Goal: Use online tool/utility: Utilize a website feature to perform a specific function

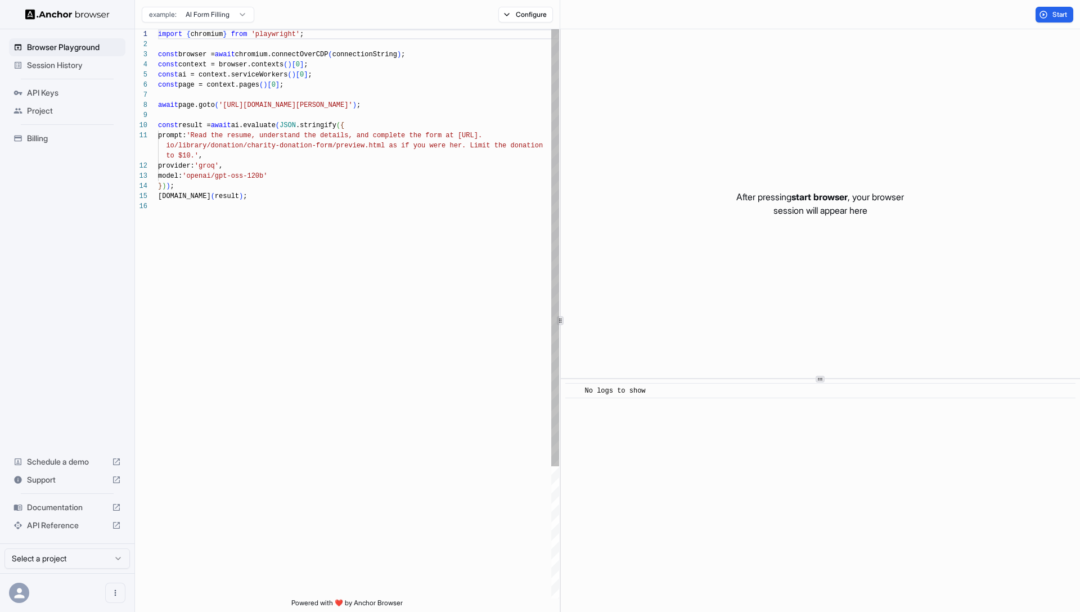
scroll to position [101, 0]
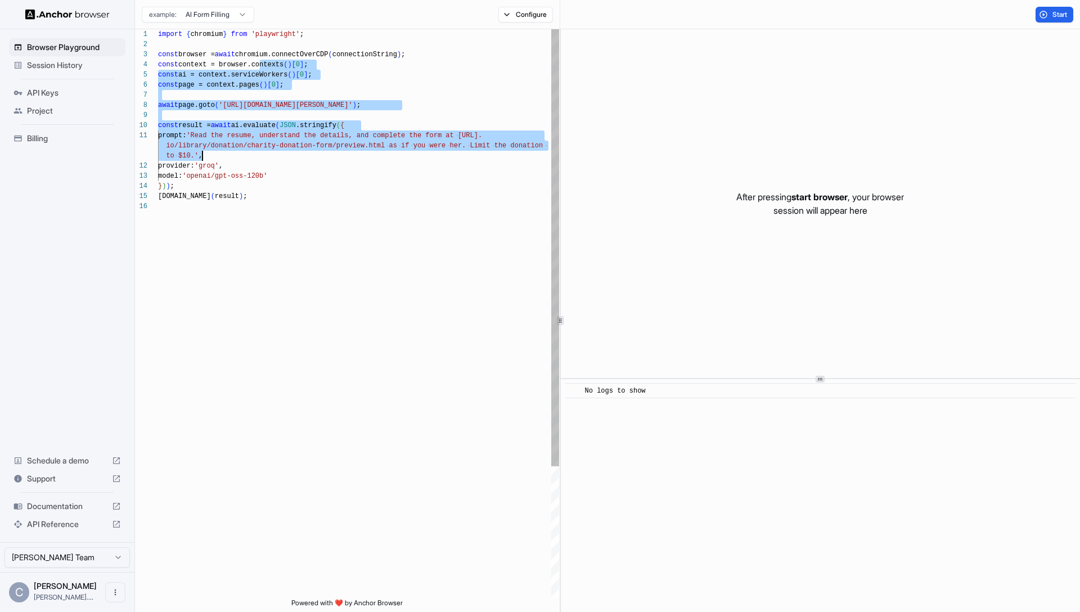
drag, startPoint x: 260, startPoint y: 94, endPoint x: 281, endPoint y: 131, distance: 42.4
click at [260, 156] on div "import { chromium } from 'playwright' ; const browser = await chromium.connectO…" at bounding box center [358, 399] width 401 height 741
click at [290, 110] on div "import { chromium } from 'playwright' ; const browser = await chromium.connectO…" at bounding box center [358, 399] width 401 height 741
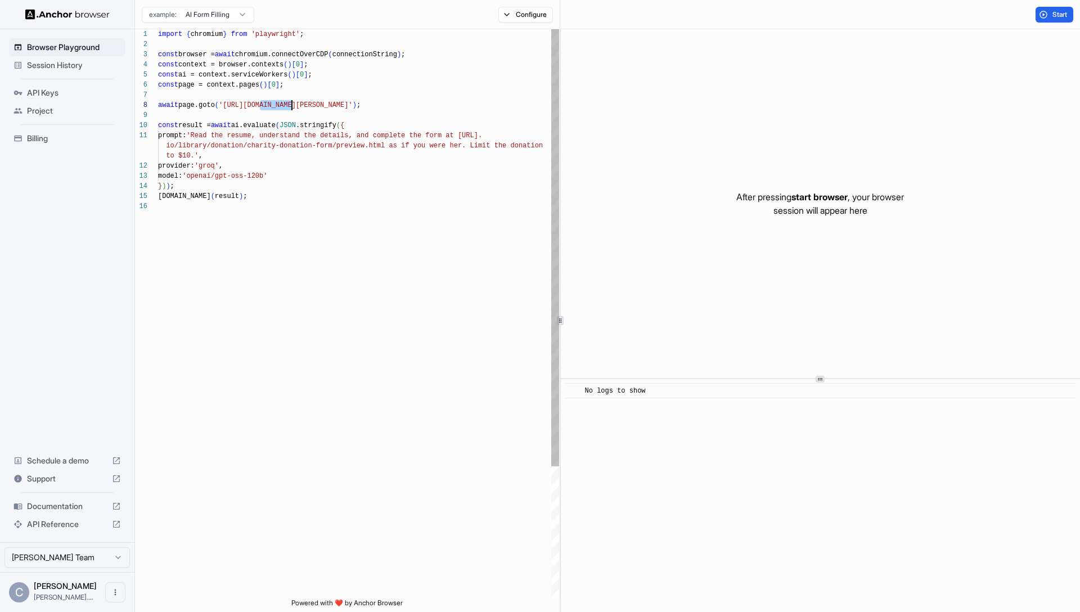
drag, startPoint x: 262, startPoint y: 106, endPoint x: 290, endPoint y: 141, distance: 44.8
click at [290, 107] on div "import { chromium } from 'playwright' ; const browser = await chromium.connectO…" at bounding box center [358, 399] width 401 height 741
click at [290, 173] on div "import { chromium } from 'playwright' ; const browser = await chromium.connectO…" at bounding box center [358, 399] width 401 height 741
drag, startPoint x: 294, startPoint y: 104, endPoint x: 302, endPoint y: 104, distance: 7.9
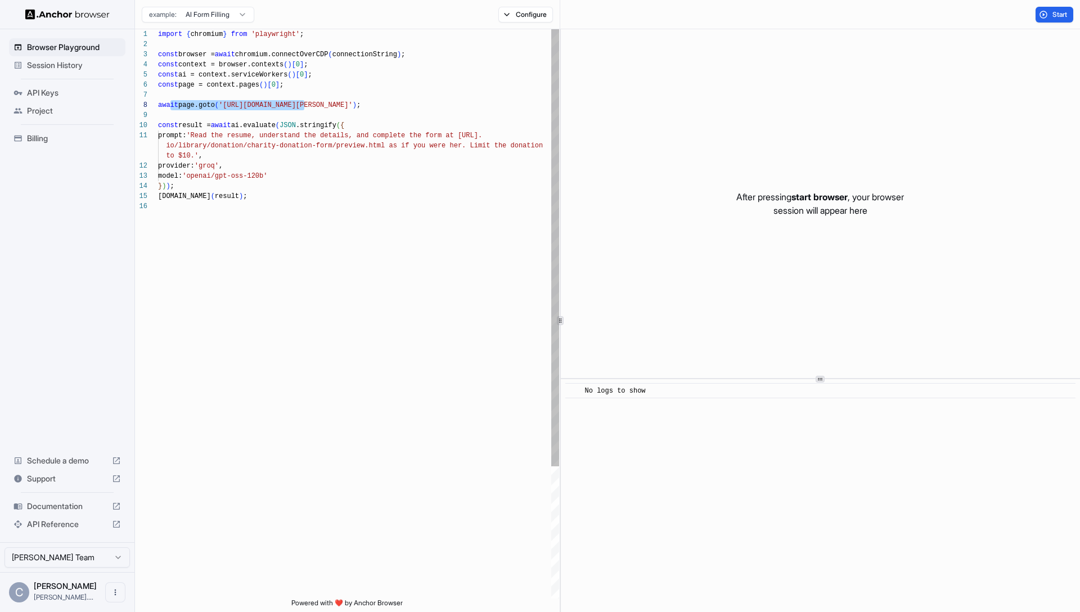
click at [302, 104] on div "import { chromium } from 'playwright' ; const browser = await chromium.connectO…" at bounding box center [358, 399] width 401 height 741
click at [328, 194] on div "import { chromium } from 'playwright' ; const browser = await chromium.connectO…" at bounding box center [358, 399] width 401 height 741
click at [1037, 11] on button "Start" at bounding box center [1055, 15] width 38 height 16
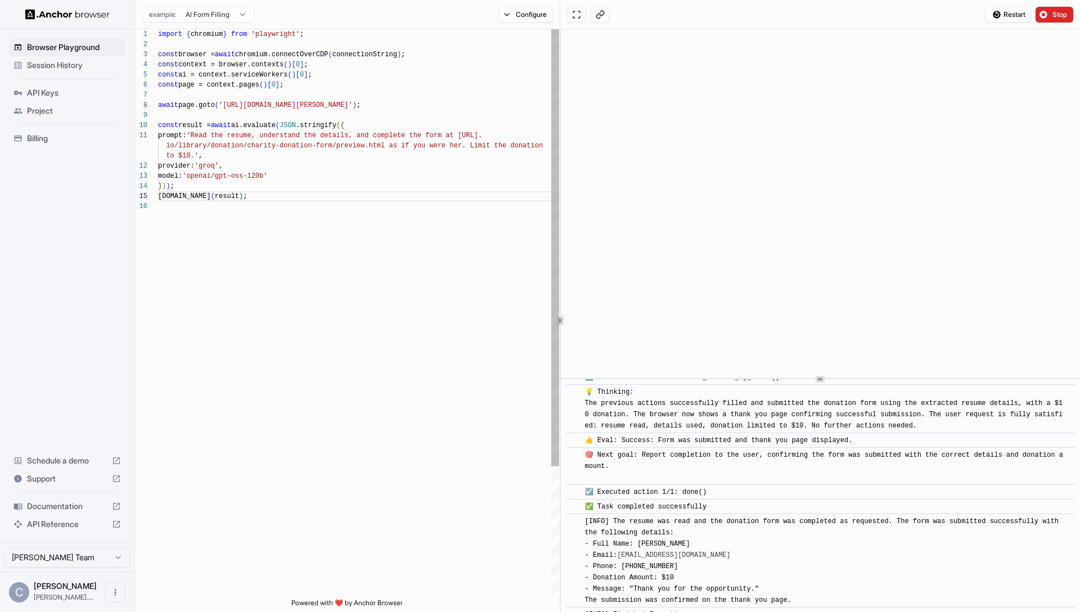
scroll to position [505, 0]
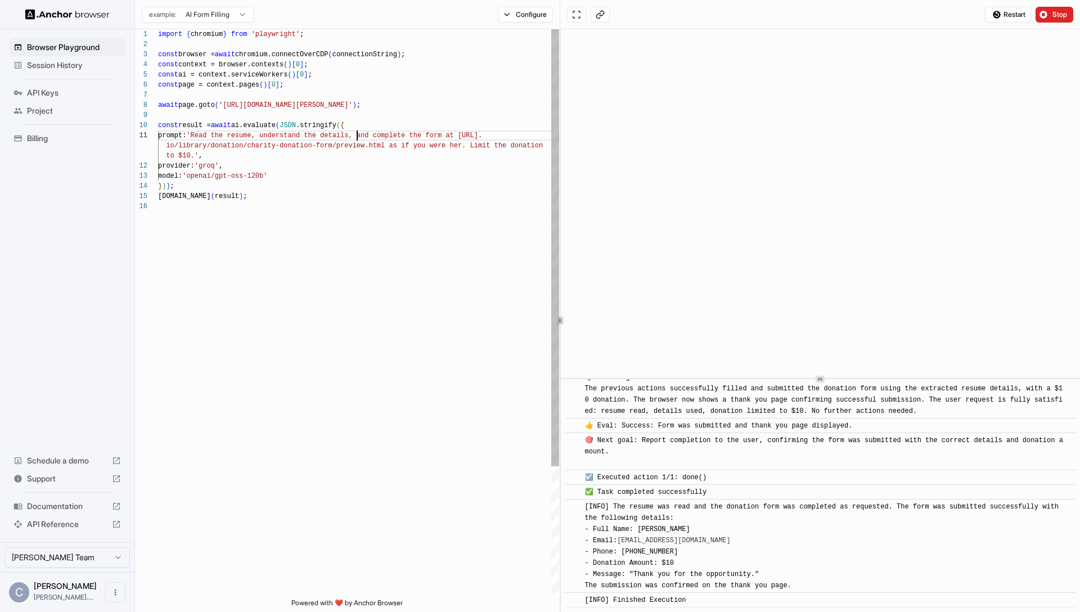
drag, startPoint x: 357, startPoint y: 138, endPoint x: 385, endPoint y: 120, distance: 33.4
click at [358, 137] on span "'Read the resume, understand the details, and comp" at bounding box center [287, 136] width 203 height 8
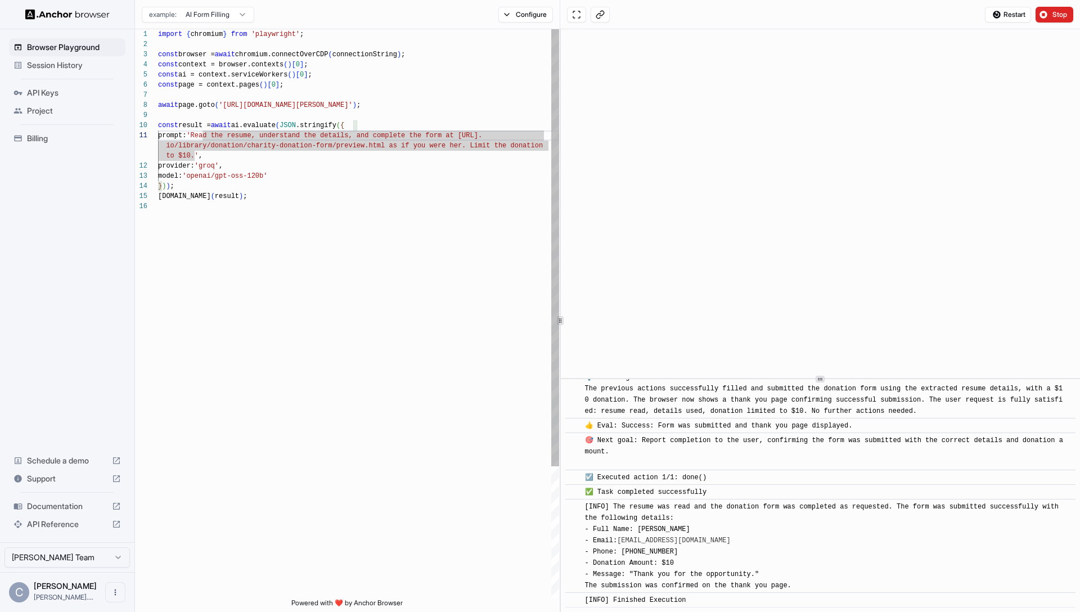
click at [364, 74] on div "const ai = context.serviceWorkers ( ) [ 0 ] ;" at bounding box center [358, 75] width 401 height 10
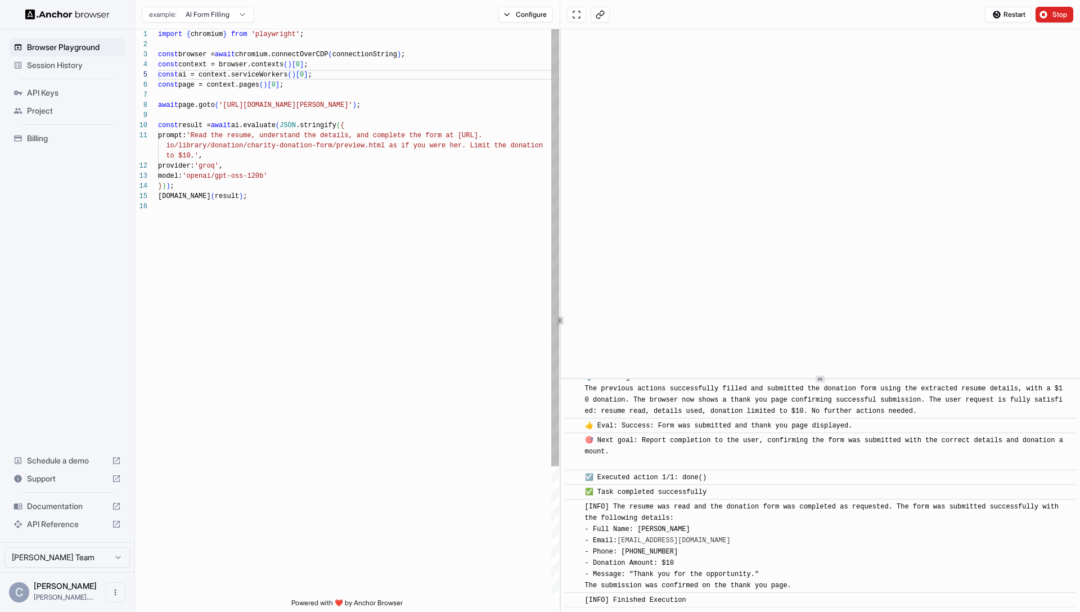
scroll to position [71, 0]
drag, startPoint x: 381, startPoint y: 105, endPoint x: 229, endPoint y: 109, distance: 151.9
click at [229, 109] on div "import { chromium } from 'playwright' ; const browser = await chromium.connectO…" at bounding box center [358, 399] width 401 height 741
drag, startPoint x: 349, startPoint y: 202, endPoint x: 387, endPoint y: 167, distance: 51.8
click at [349, 202] on div at bounding box center [358, 206] width 401 height 10
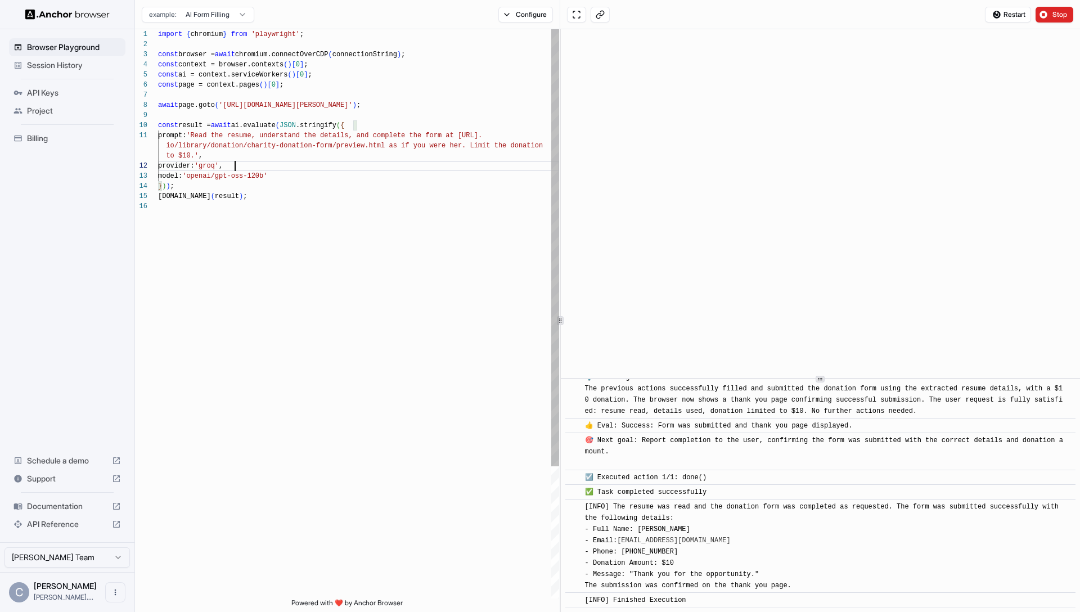
drag, startPoint x: 387, startPoint y: 166, endPoint x: 384, endPoint y: 155, distance: 11.6
click at [386, 165] on div "provider: 'groq' ," at bounding box center [358, 166] width 401 height 10
drag, startPoint x: 347, startPoint y: 105, endPoint x: 226, endPoint y: 109, distance: 120.4
drag, startPoint x: 329, startPoint y: 206, endPoint x: 322, endPoint y: 206, distance: 7.3
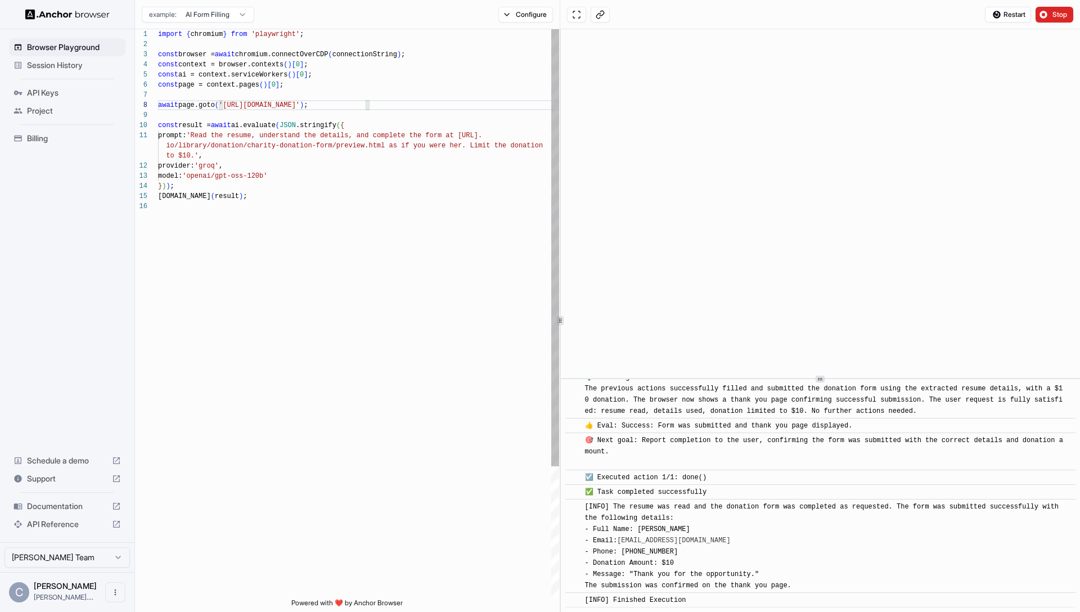
click at [329, 206] on div at bounding box center [358, 206] width 401 height 10
drag, startPoint x: 232, startPoint y: 158, endPoint x: 206, endPoint y: 158, distance: 25.9
click at [225, 158] on div "to $10.' ," at bounding box center [358, 156] width 401 height 10
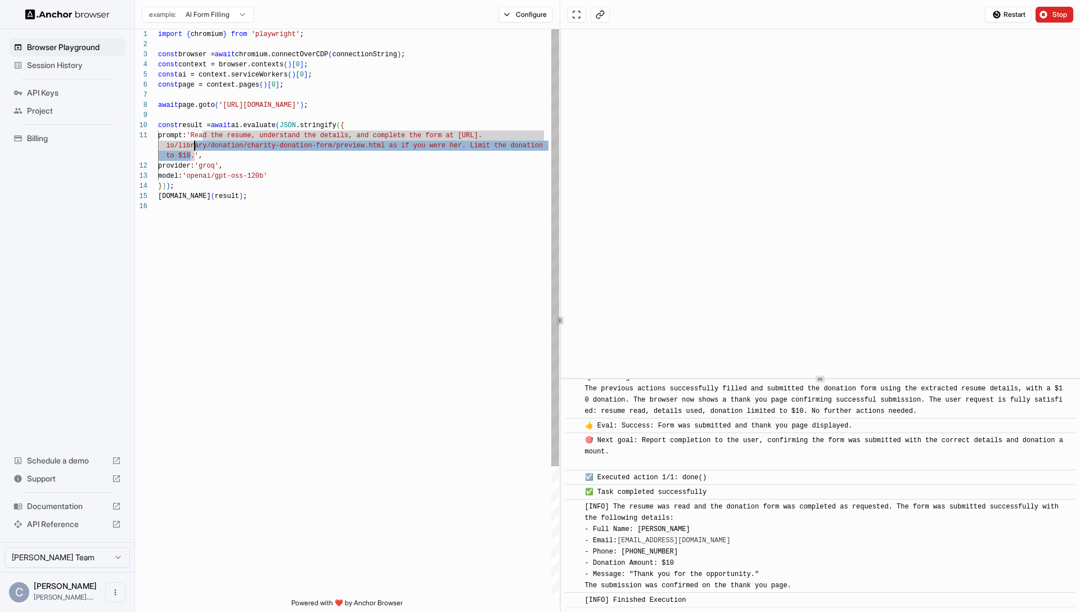
scroll to position [0, 0]
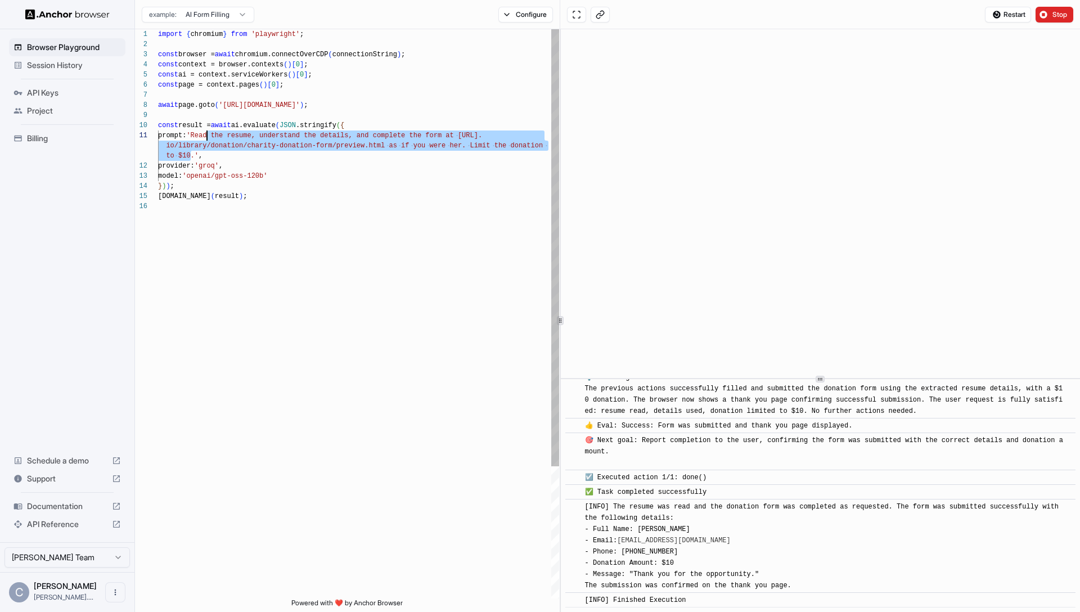
drag, startPoint x: 191, startPoint y: 155, endPoint x: 208, endPoint y: 134, distance: 27.6
click at [208, 134] on div "import { chromium } from 'playwright' ; const browser = await chromium.connectO…" at bounding box center [358, 399] width 401 height 741
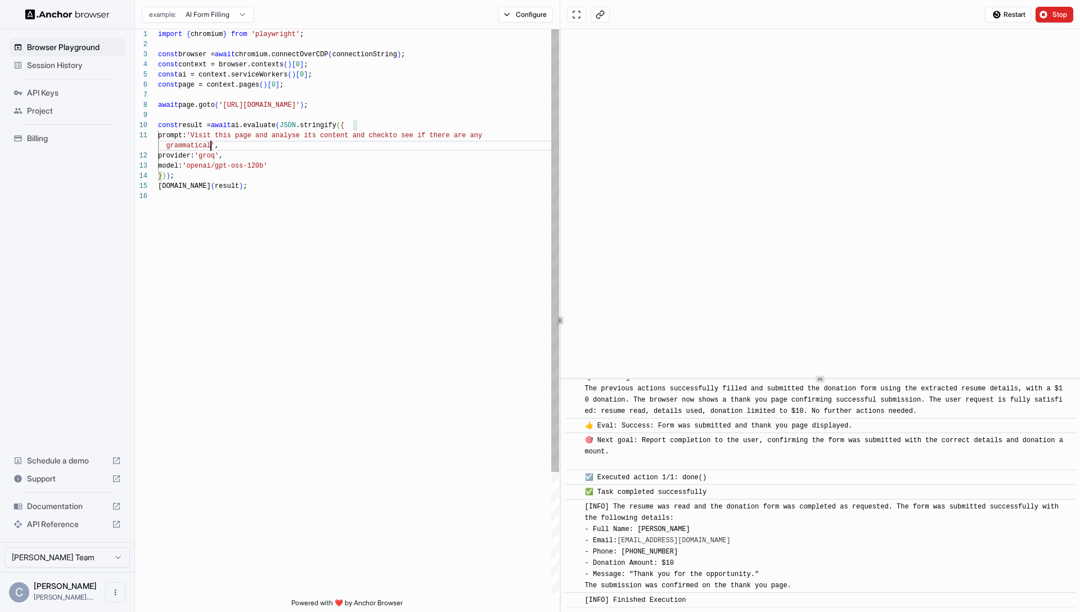
scroll to position [10, 0]
click at [376, 130] on div "import { chromium } from 'playwright' ; const browser = await chromium.connectO…" at bounding box center [358, 394] width 401 height 731
click at [1009, 20] on button "Restart" at bounding box center [1008, 15] width 46 height 16
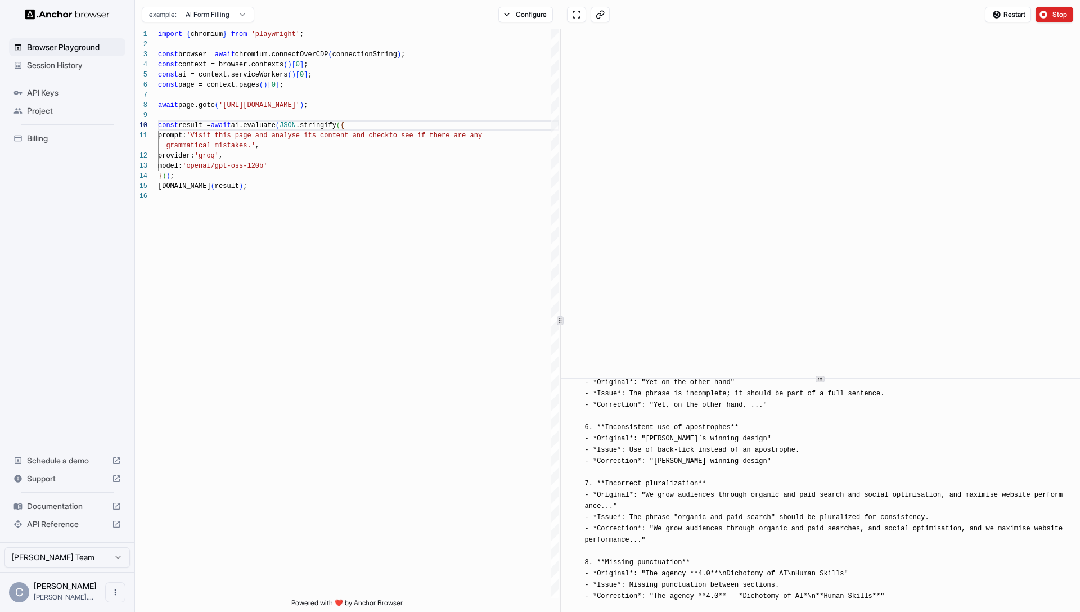
scroll to position [640, 0]
drag, startPoint x: 682, startPoint y: 538, endPoint x: 604, endPoint y: 491, distance: 90.6
click at [601, 491] on div "[INFO] **Grammatical Review of https://fanatic.co.uk/agency-4-0/** **Key gramma…" at bounding box center [824, 361] width 478 height 619
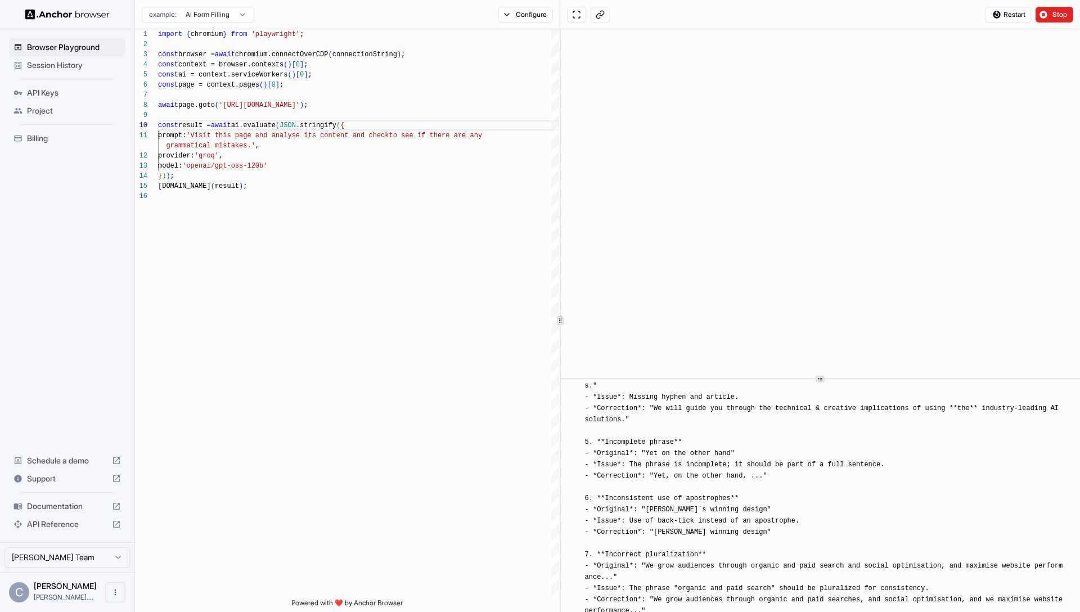
scroll to position [564, 0]
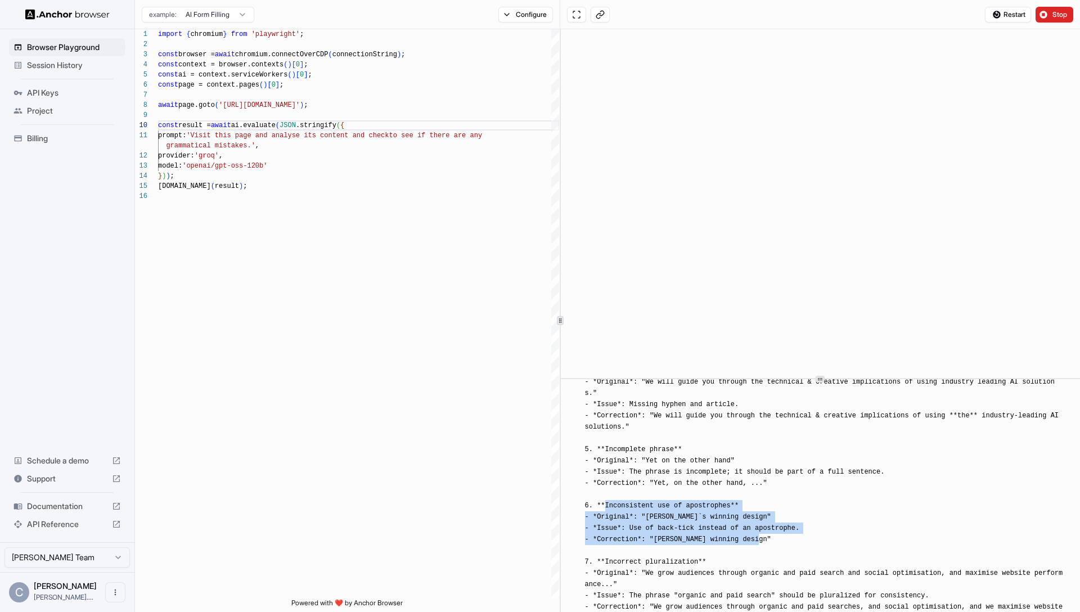
drag, startPoint x: 620, startPoint y: 507, endPoint x: 764, endPoint y: 536, distance: 146.9
click at [764, 536] on div "[INFO] **Grammatical Review of https://fanatic.co.uk/agency-4-0/** **Key gramma…" at bounding box center [824, 438] width 478 height 619
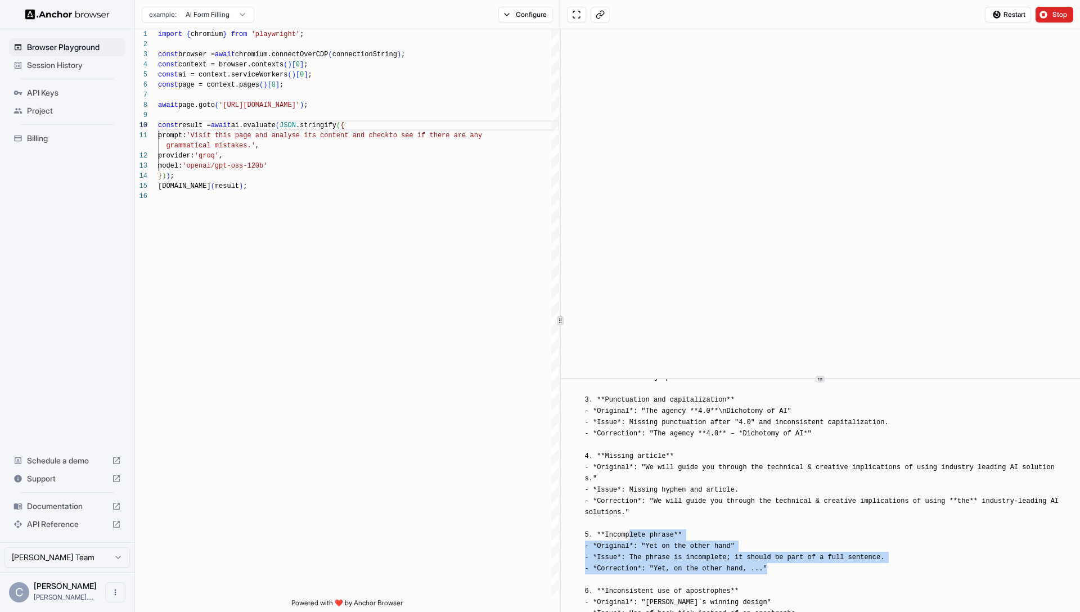
drag, startPoint x: 755, startPoint y: 568, endPoint x: 771, endPoint y: 569, distance: 15.8
click at [770, 569] on div "[INFO] **Grammatical Review of https://fanatic.co.uk/agency-4-0/** **Key gramma…" at bounding box center [824, 523] width 478 height 619
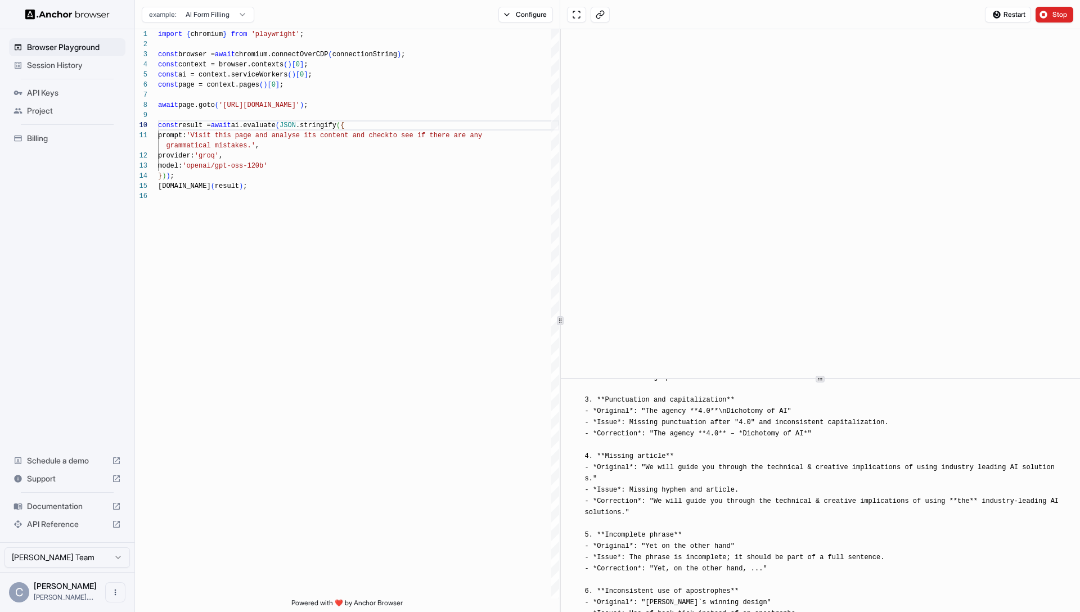
click at [771, 569] on span "[INFO] **Grammatical Review of https://fanatic.co.uk/agency-4-0/** **Key gramma…" at bounding box center [826, 523] width 482 height 615
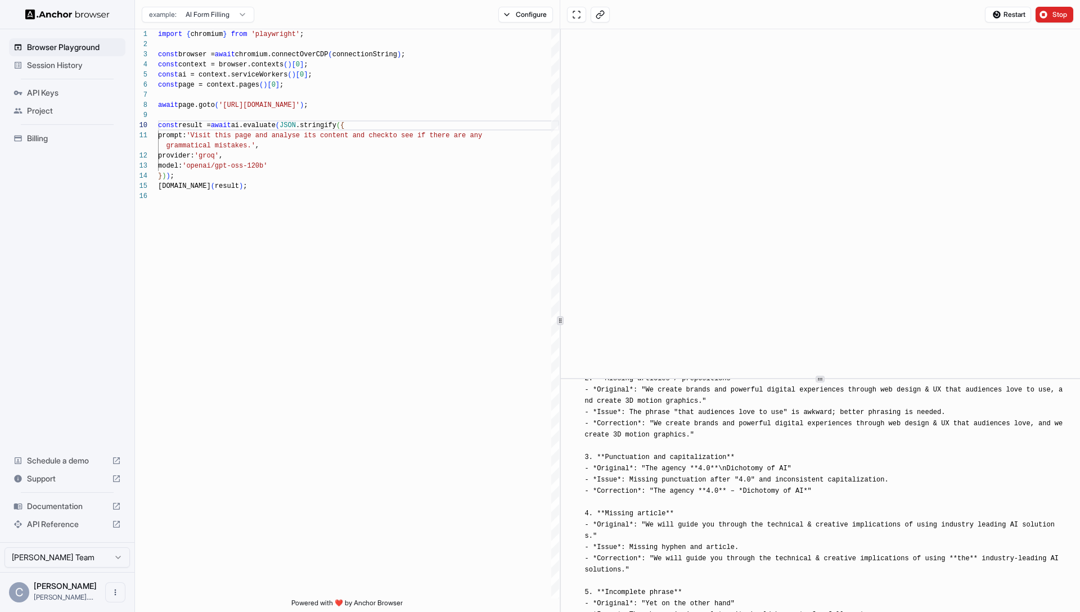
scroll to position [440, 0]
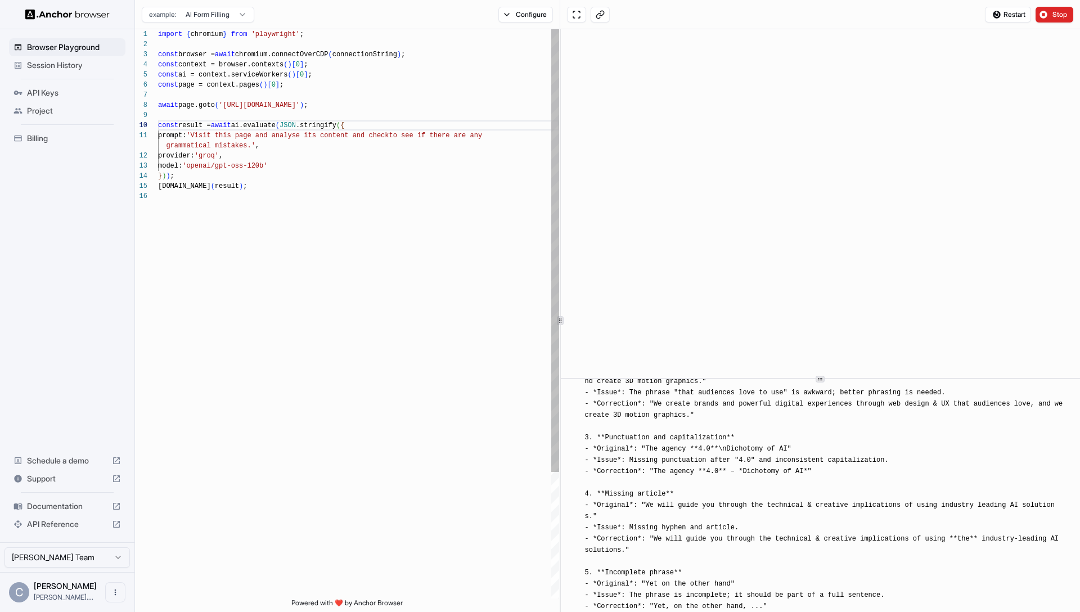
click at [339, 188] on div "console.info ( result ) ;" at bounding box center [358, 186] width 401 height 10
drag, startPoint x: 252, startPoint y: 146, endPoint x: 335, endPoint y: 143, distance: 82.7
click at [284, 135] on div "import { chromium } from 'playwright' ; const browser = await chromium.connectO…" at bounding box center [358, 394] width 401 height 731
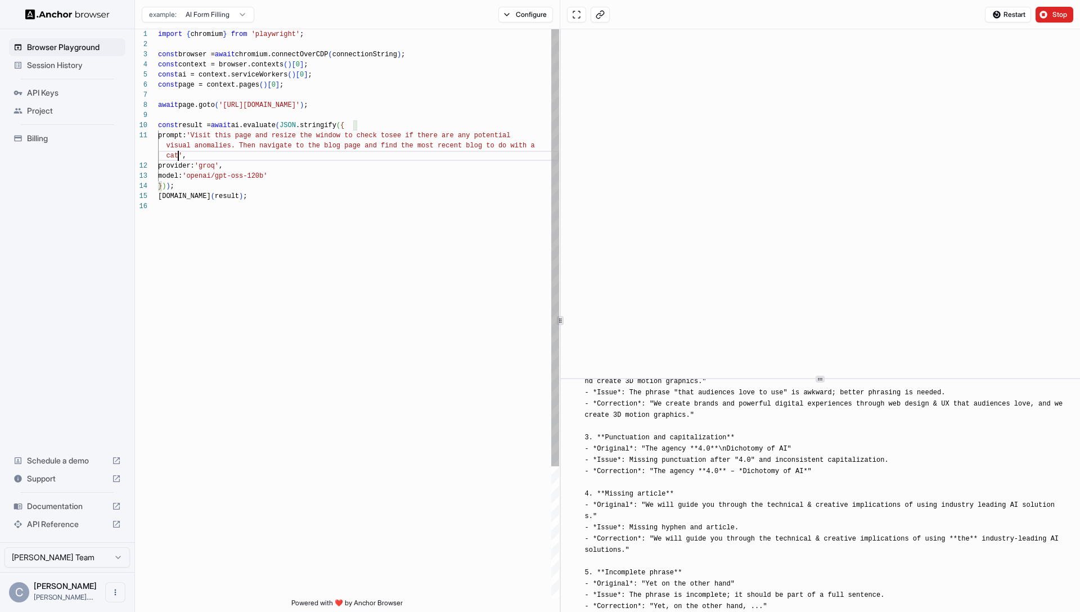
scroll to position [20, 0]
click at [1008, 15] on span "Restart" at bounding box center [1015, 14] width 22 height 9
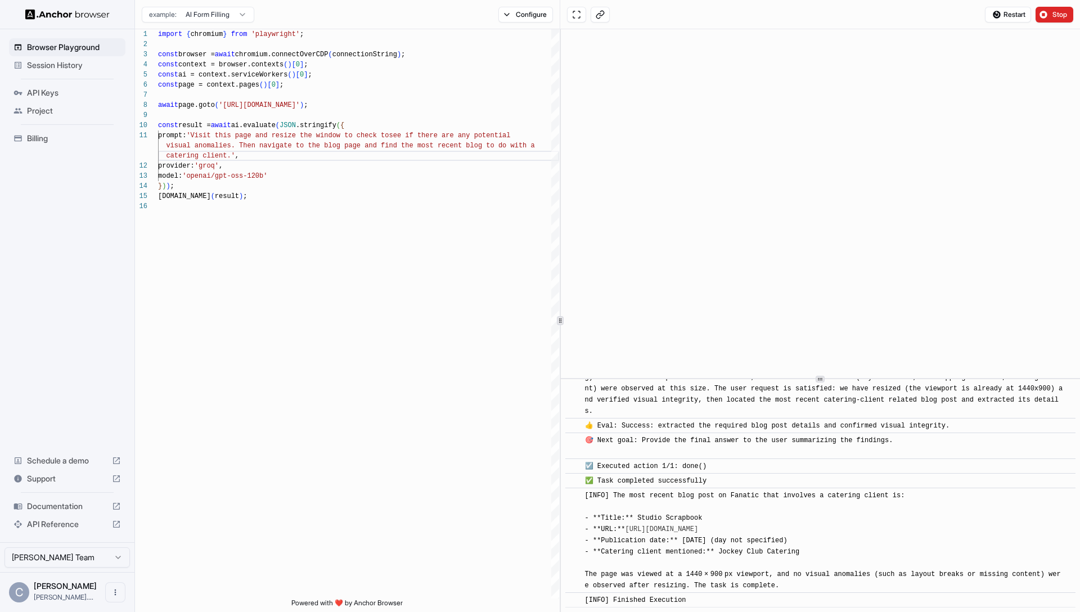
scroll to position [1738, 0]
click at [320, 293] on div "import { chromium } from 'playwright' ; const browser = await chromium.connectO…" at bounding box center [358, 399] width 401 height 741
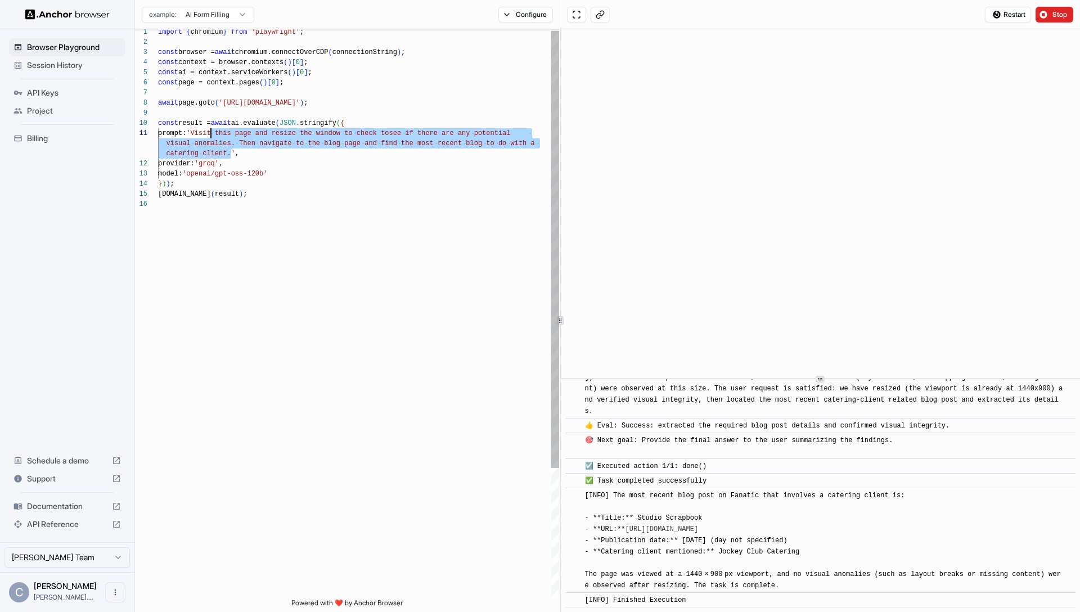
scroll to position [0, 0]
drag, startPoint x: 231, startPoint y: 153, endPoint x: 269, endPoint y: 221, distance: 77.8
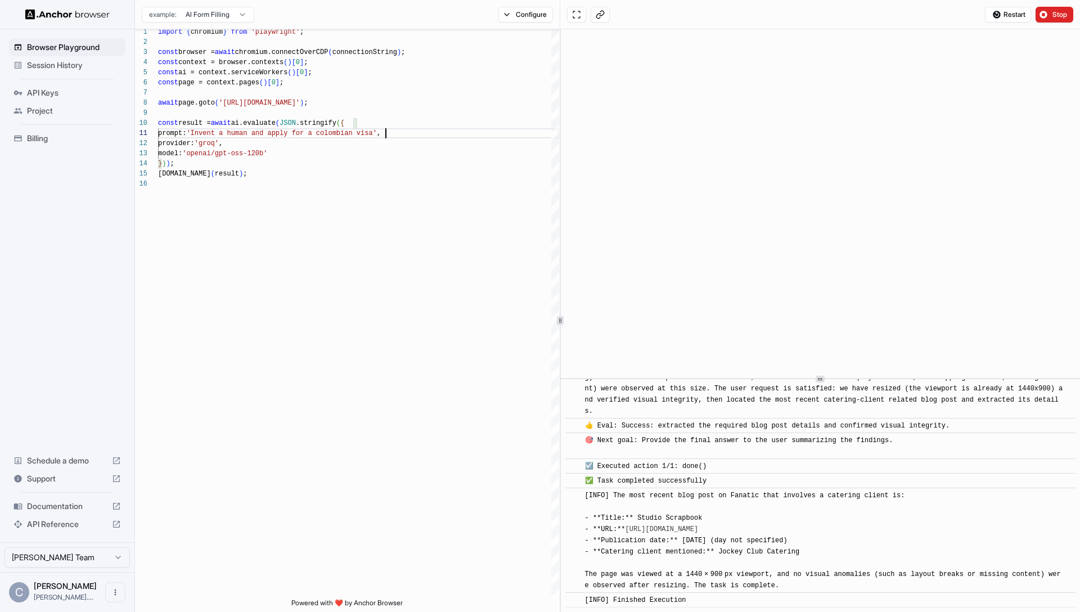
click at [1007, 14] on span "Restart" at bounding box center [1015, 14] width 22 height 9
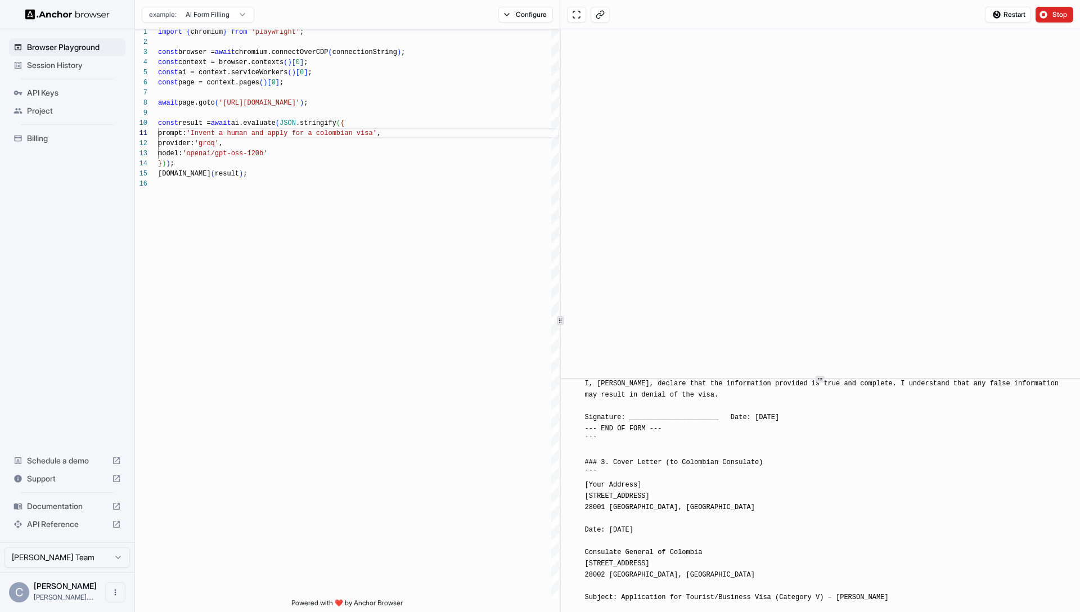
scroll to position [1394, 0]
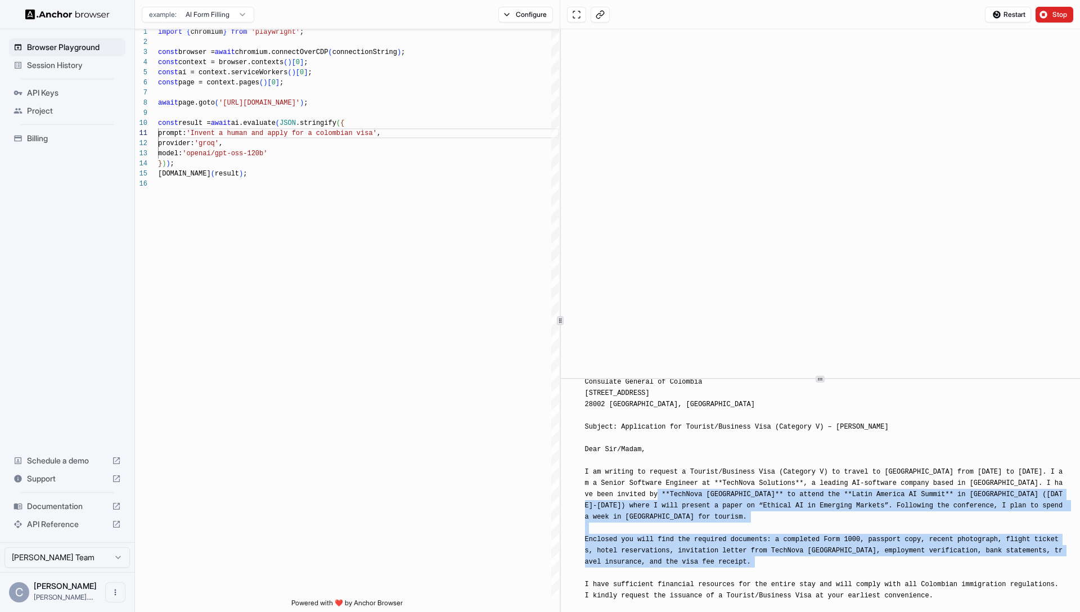
drag, startPoint x: 658, startPoint y: 461, endPoint x: 693, endPoint y: 541, distance: 87.2
click at [693, 541] on div "[INFO] ### Invented Applicant **Name:** Alejandro Martínez Gómez **Date of Birt…" at bounding box center [824, 27] width 478 height 1733
click at [694, 541] on div "[INFO] ### Invented Applicant **Name:** Alejandro Martínez Gómez **Date of Birt…" at bounding box center [824, 27] width 478 height 1733
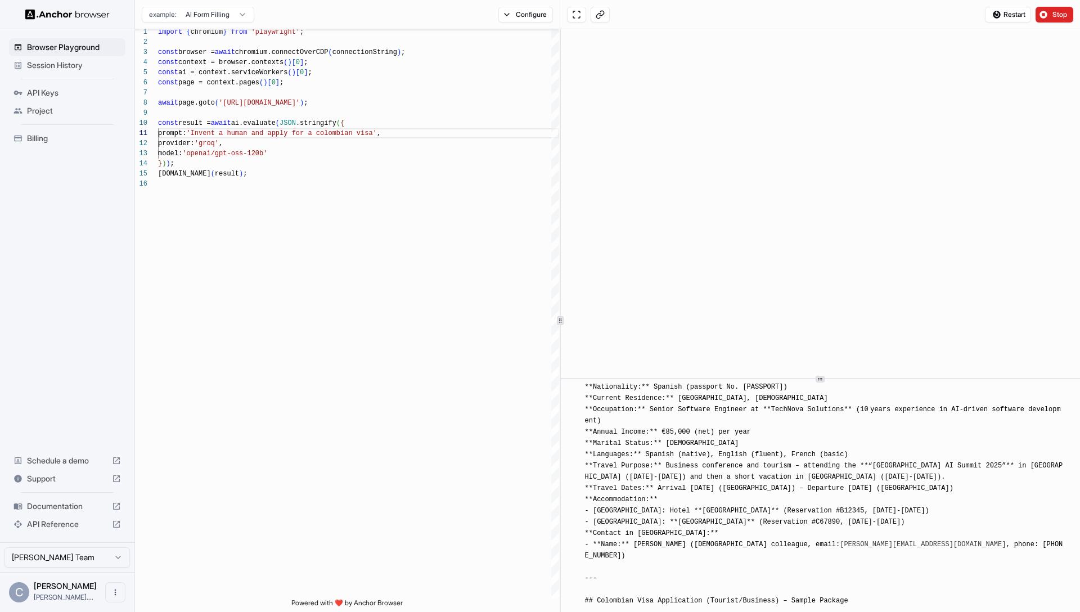
scroll to position [225, 0]
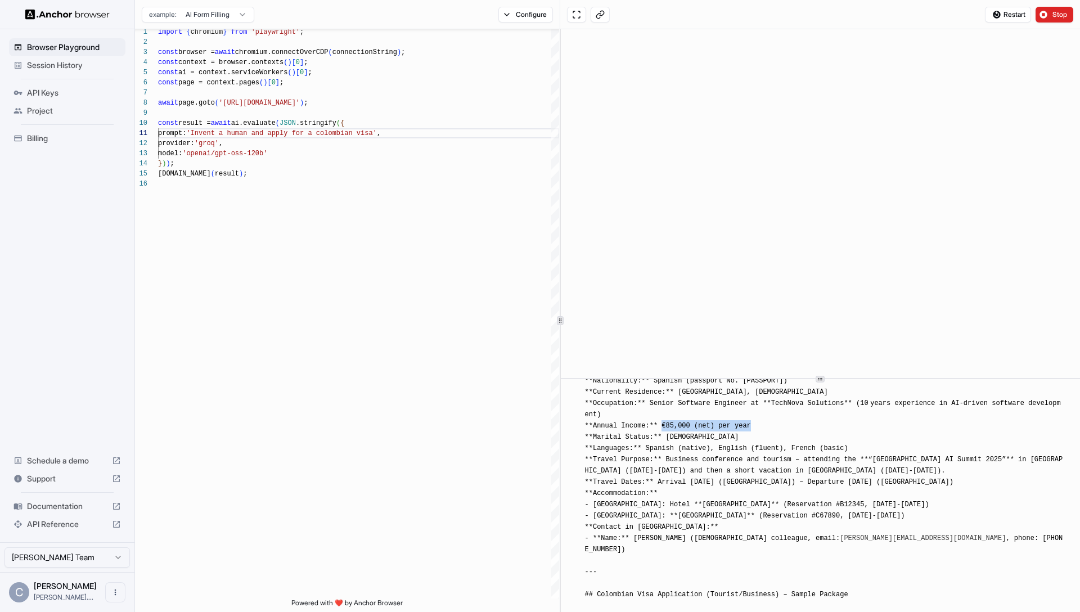
drag, startPoint x: 690, startPoint y: 425, endPoint x: 782, endPoint y: 428, distance: 92.3
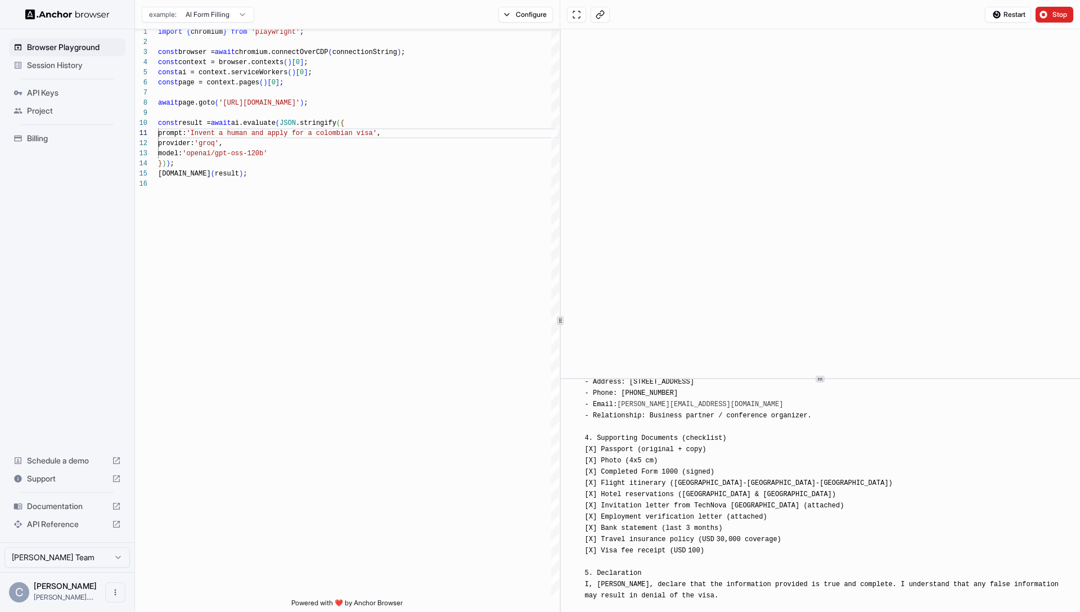
scroll to position [931, 0]
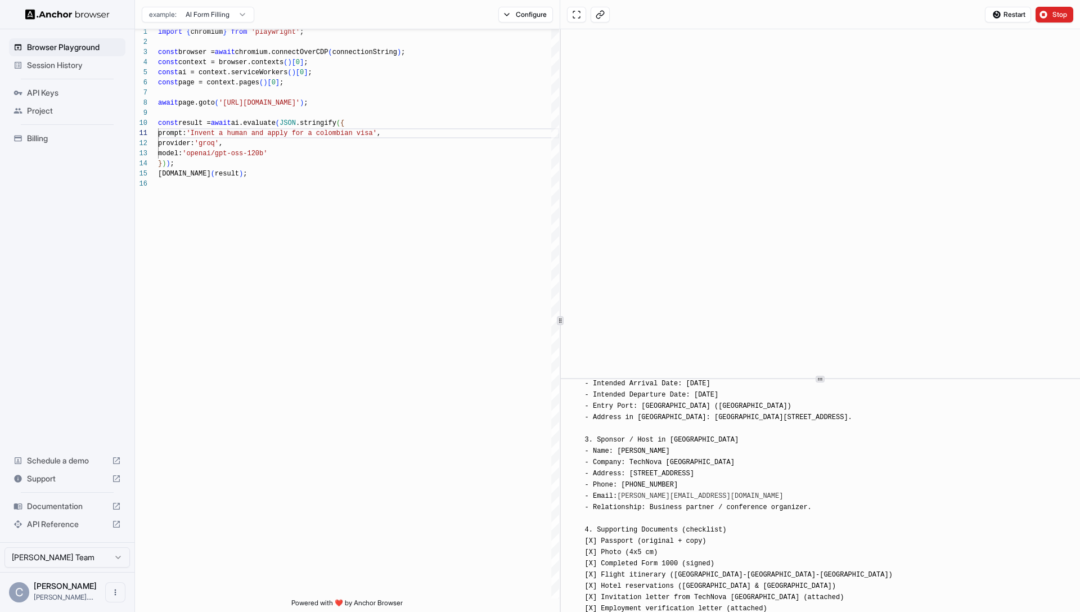
drag, startPoint x: 630, startPoint y: 409, endPoint x: 631, endPoint y: 465, distance: 55.7
click at [631, 465] on span "[INFO] ### Invented Applicant **Name:** Alejandro Martínez Gómez **Date of Birt…" at bounding box center [826, 490] width 482 height 1729
drag, startPoint x: 756, startPoint y: 466, endPoint x: 610, endPoint y: 465, distance: 146.3
click at [610, 465] on div "[INFO] ### Invented Applicant **Name:** Alejandro Martínez Gómez **Date of Birt…" at bounding box center [824, 490] width 478 height 1733
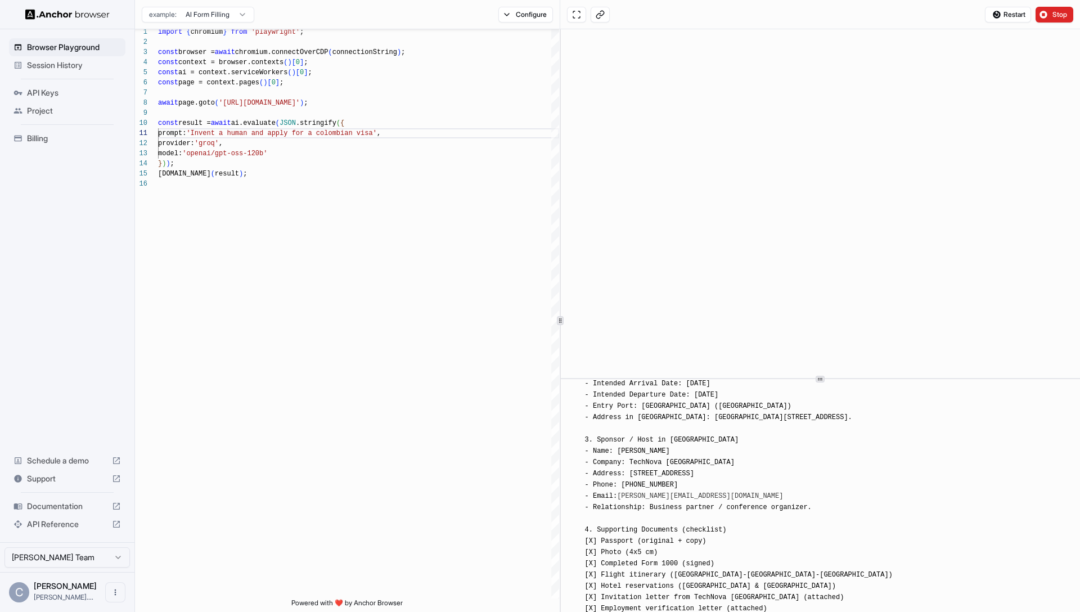
click at [782, 491] on div "[INFO] ### Invented Applicant **Name:** Alejandro Martínez Gómez **Date of Birt…" at bounding box center [824, 490] width 478 height 1733
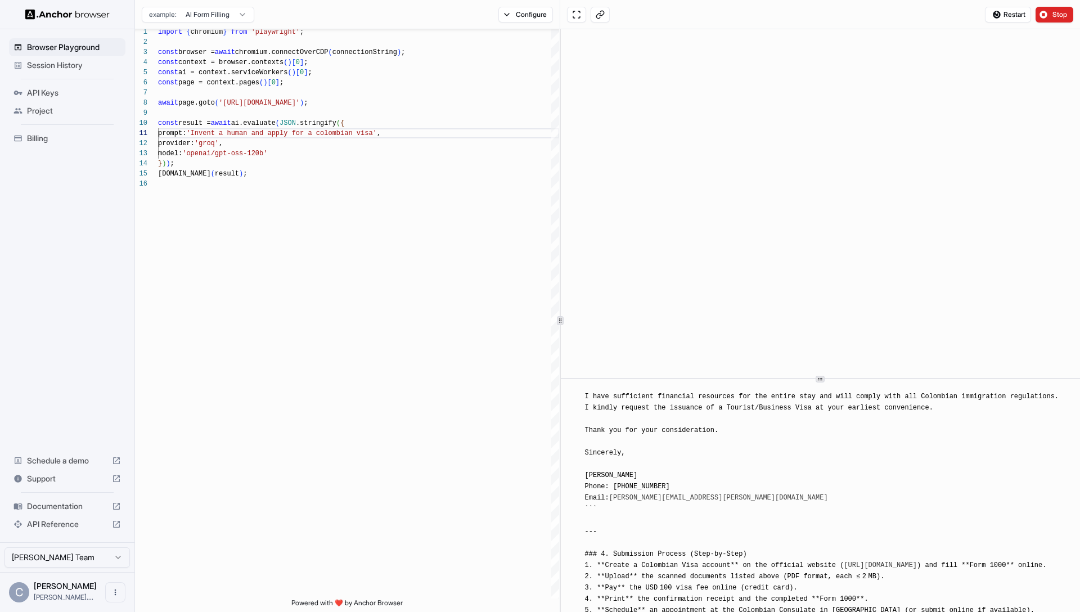
scroll to position [1674, 0]
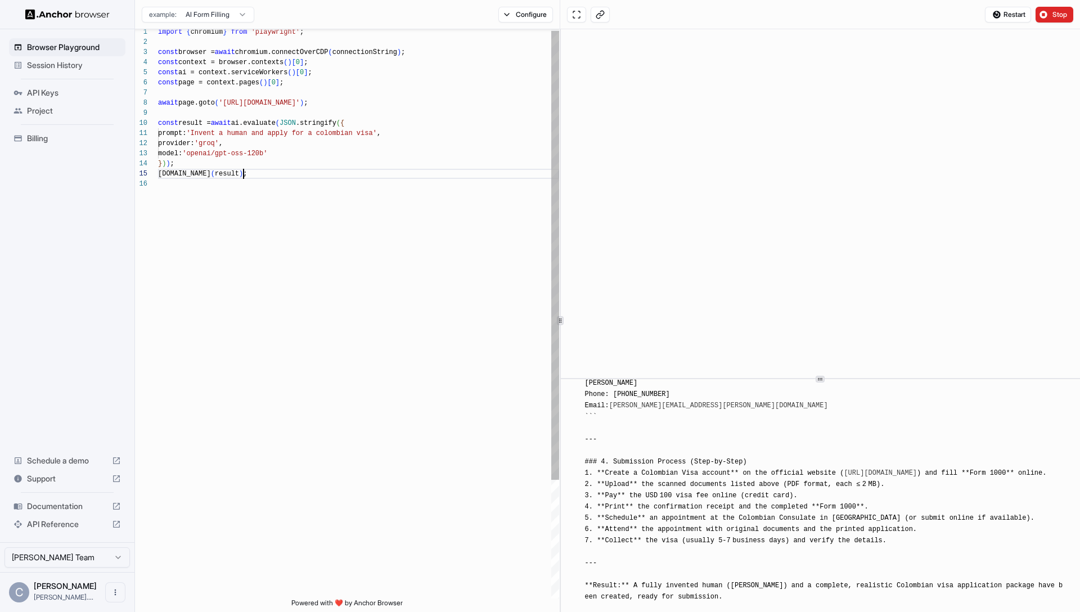
drag, startPoint x: 338, startPoint y: 175, endPoint x: 353, endPoint y: 152, distance: 26.8
click at [343, 173] on div "console.info ( result ) ;" at bounding box center [358, 174] width 401 height 10
drag, startPoint x: 358, startPoint y: 104, endPoint x: 325, endPoint y: 109, distance: 33.7
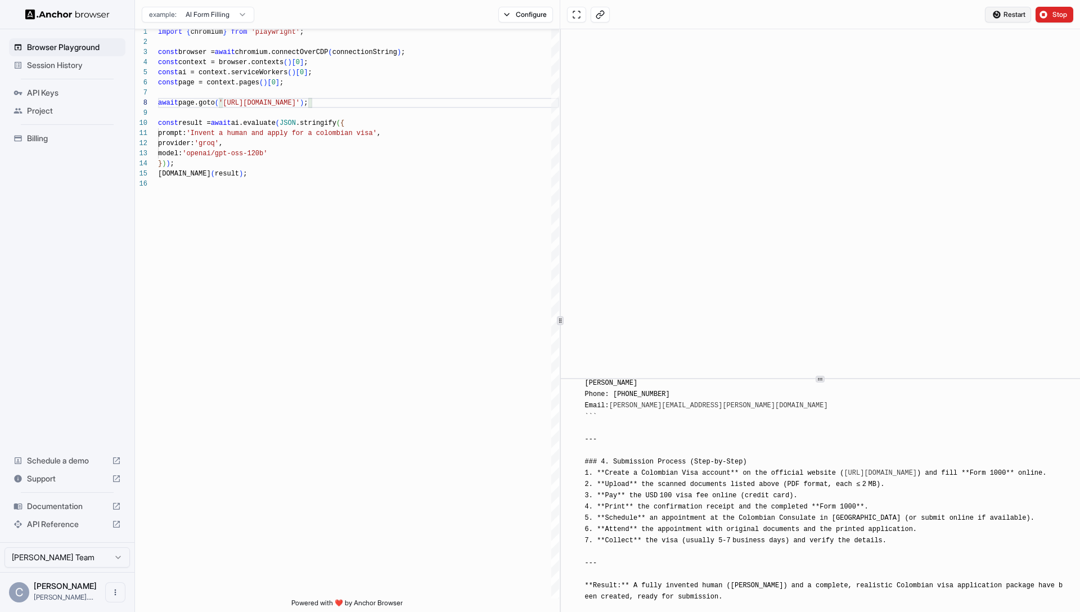
click at [1004, 8] on button "Restart" at bounding box center [1008, 15] width 46 height 16
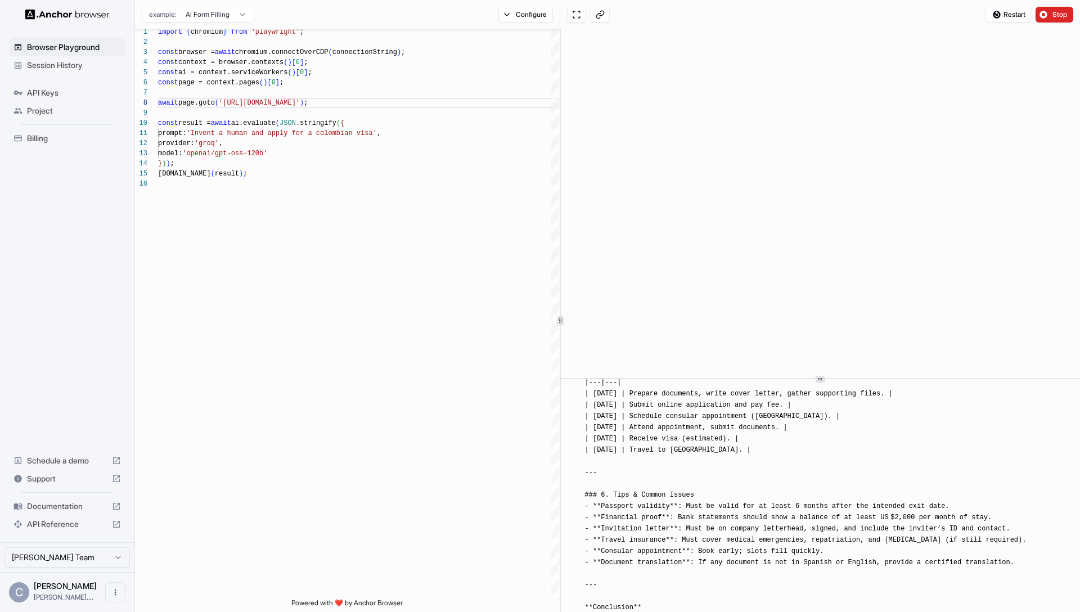
scroll to position [1547, 0]
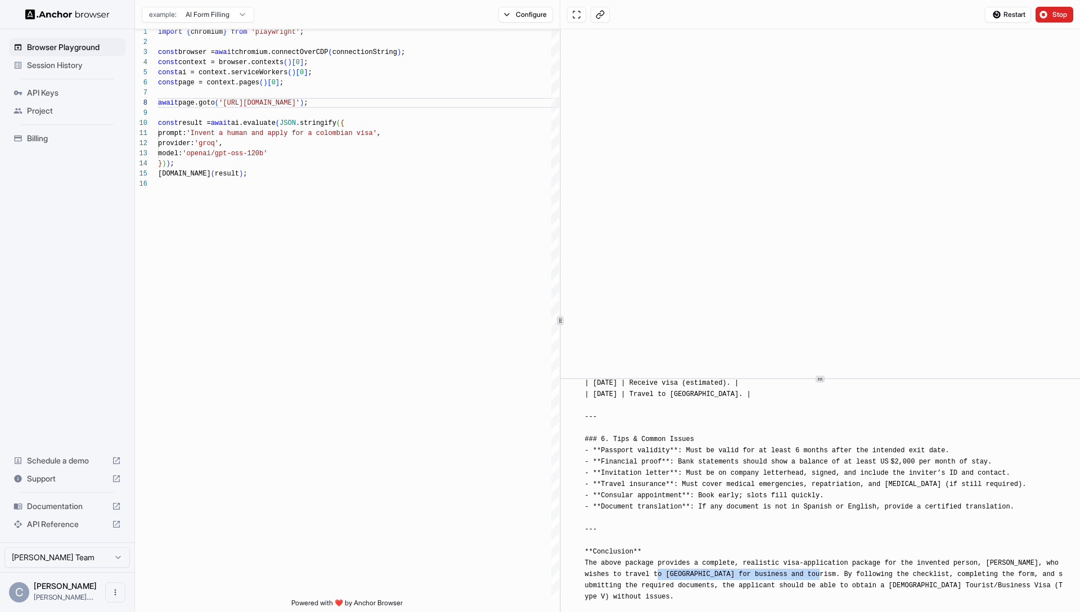
drag, startPoint x: 667, startPoint y: 550, endPoint x: 825, endPoint y: 548, distance: 157.5
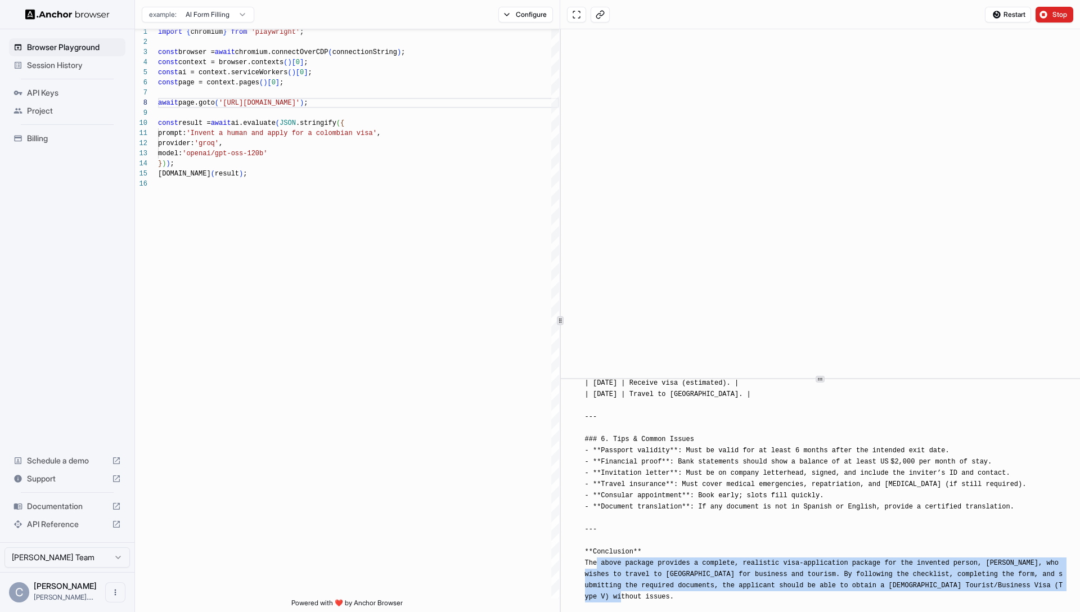
drag, startPoint x: 597, startPoint y: 535, endPoint x: 647, endPoint y: 570, distance: 60.9
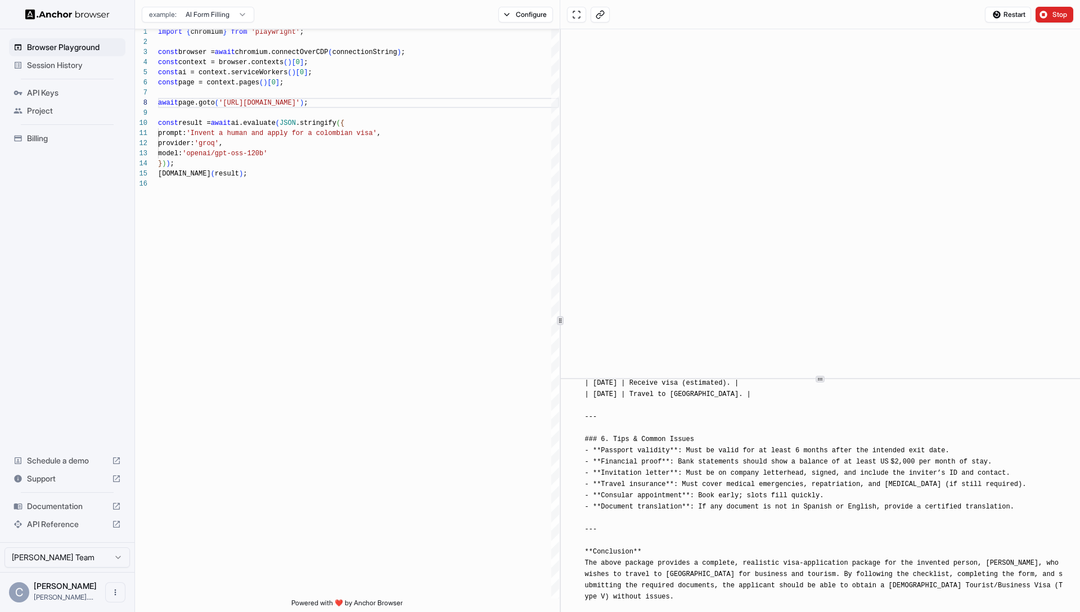
drag, startPoint x: 843, startPoint y: 552, endPoint x: 952, endPoint y: 552, distance: 109.1
drag, startPoint x: 613, startPoint y: 564, endPoint x: 731, endPoint y: 564, distance: 118.1
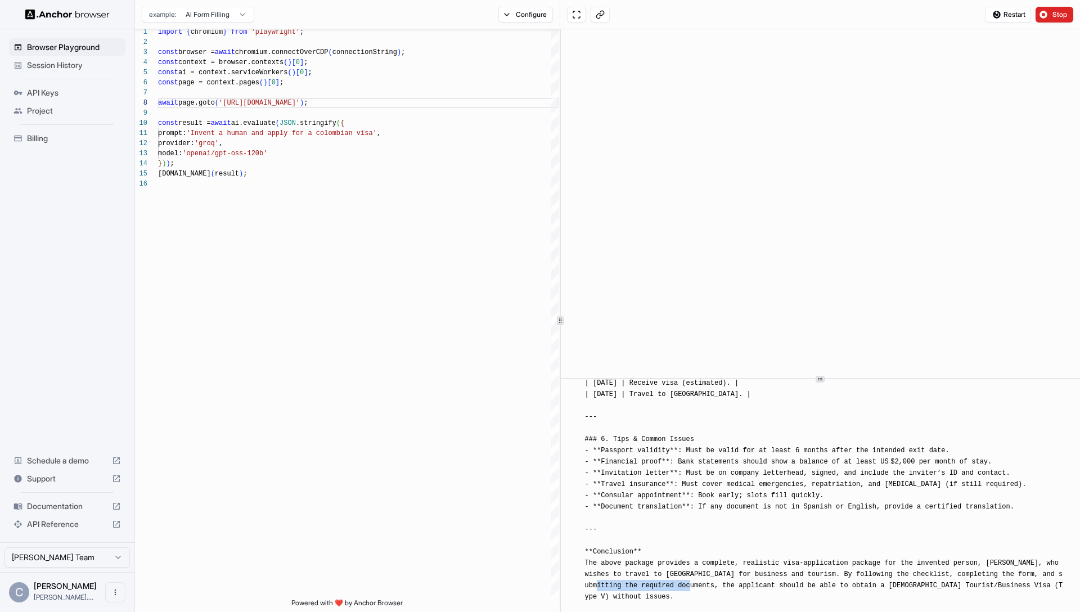
drag, startPoint x: 735, startPoint y: 564, endPoint x: 961, endPoint y: 564, distance: 226.1
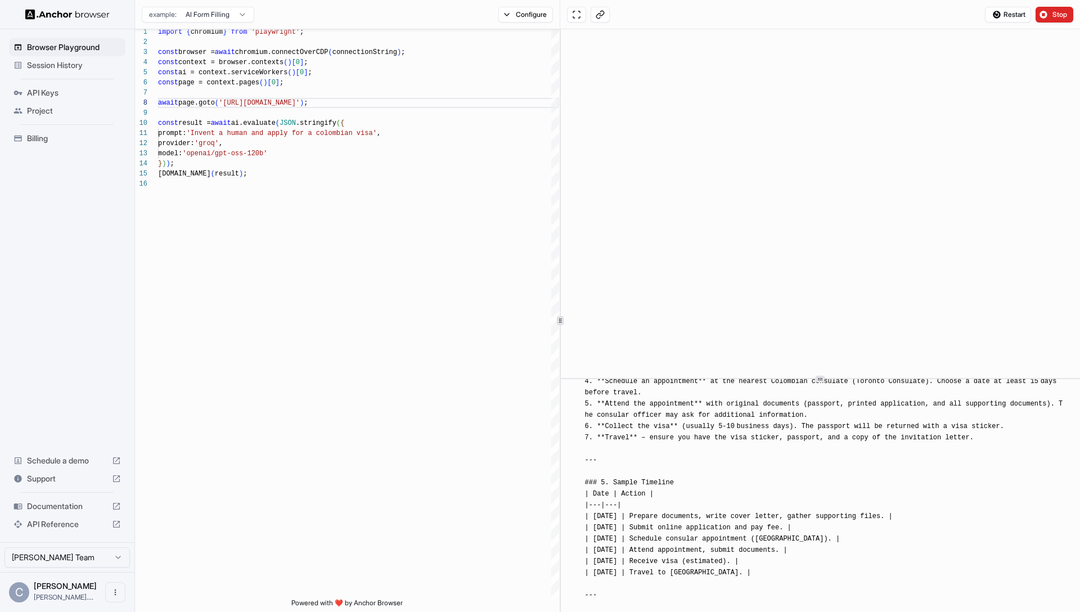
scroll to position [1367, 0]
click at [359, 245] on div "import { chromium } from 'playwright' ; const browser = await chromium.connectO…" at bounding box center [358, 387] width 401 height 721
drag, startPoint x: 284, startPoint y: 103, endPoint x: 228, endPoint y: 105, distance: 55.7
click at [228, 105] on div "import { chromium } from 'playwright' ; const browser = await chromium.connectO…" at bounding box center [358, 388] width 401 height 721
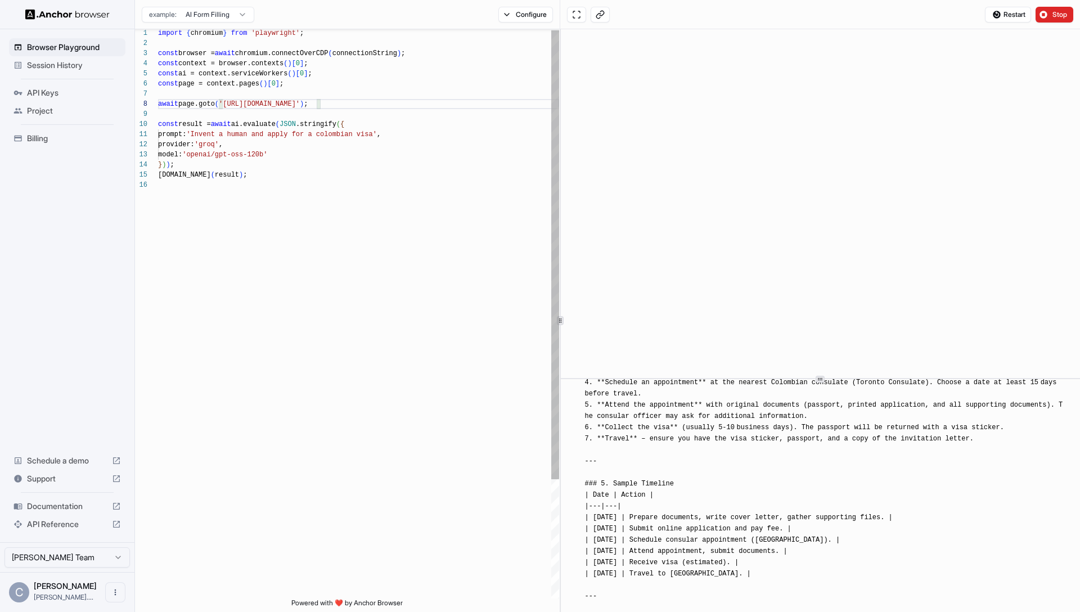
drag, startPoint x: 407, startPoint y: 206, endPoint x: 379, endPoint y: 176, distance: 41.0
click at [407, 206] on div "import { chromium } from 'playwright' ; const browser = await chromium.connectO…" at bounding box center [358, 388] width 401 height 721
drag, startPoint x: 363, startPoint y: 135, endPoint x: 213, endPoint y: 135, distance: 150.2
click at [213, 135] on div "import { chromium } from 'playwright' ; const browser = await chromium.connectO…" at bounding box center [358, 388] width 401 height 721
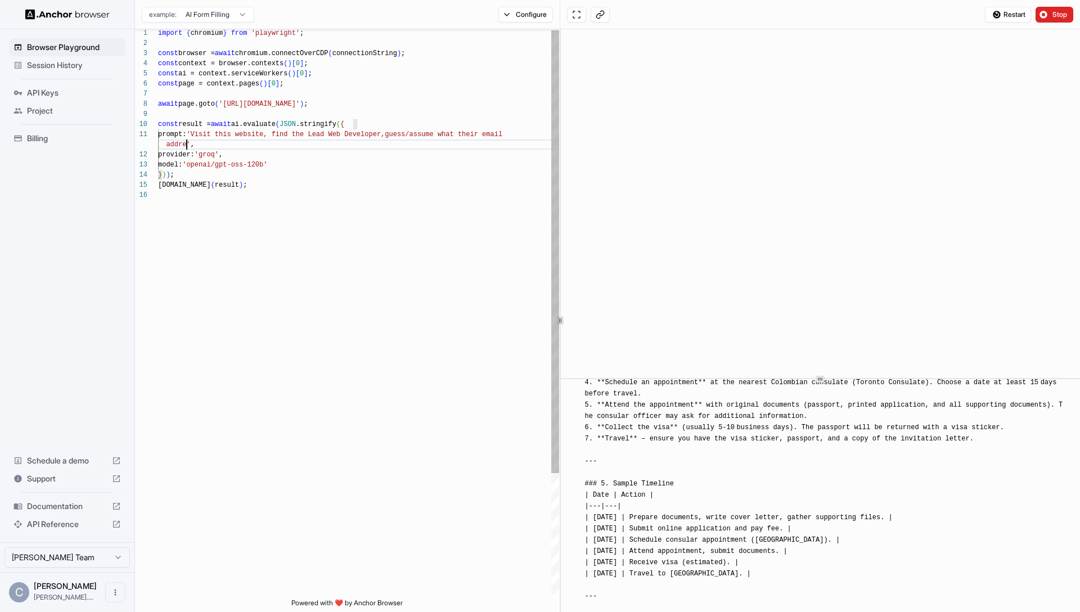
scroll to position [10, 0]
type textarea "**********"
click at [1015, 16] on span "Restart" at bounding box center [1015, 14] width 22 height 9
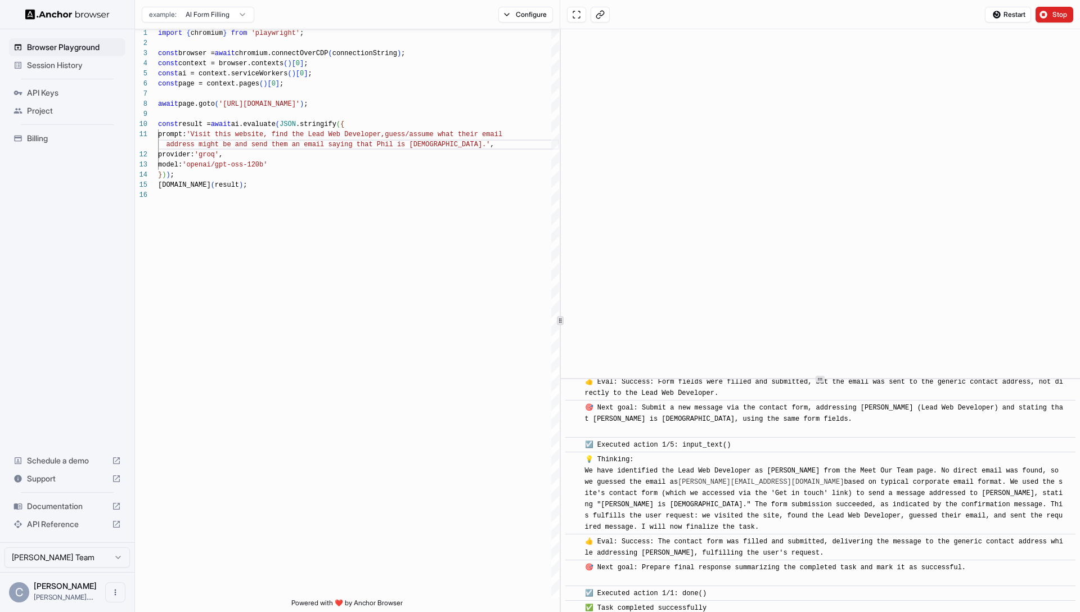
scroll to position [2266, 0]
